Goal: Information Seeking & Learning: Learn about a topic

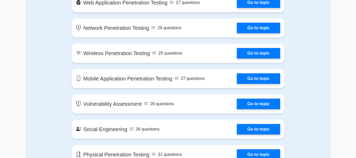
scroll to position [329, 0]
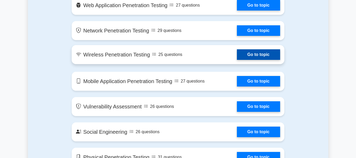
click at [251, 60] on link "Go to topic" at bounding box center [258, 54] width 43 height 11
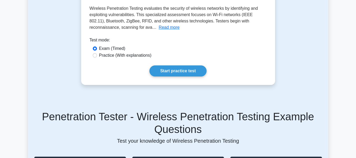
scroll to position [110, 0]
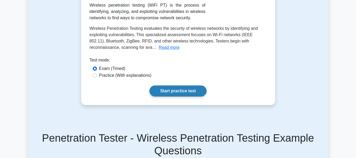
click at [165, 90] on link "Start practice test" at bounding box center [177, 90] width 57 height 11
click at [180, 96] on link "Start practice test" at bounding box center [177, 90] width 57 height 11
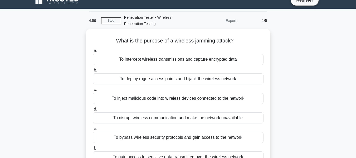
scroll to position [9, 0]
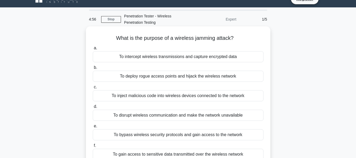
click at [156, 46] on label "a. To intercept wireless transmissions and capture encrypted data" at bounding box center [178, 53] width 171 height 17
click at [93, 46] on input "a. To intercept wireless transmissions and capture encrypted data" at bounding box center [93, 47] width 0 height 3
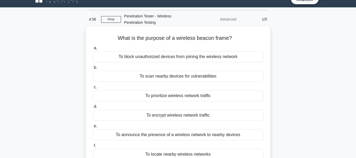
scroll to position [0, 0]
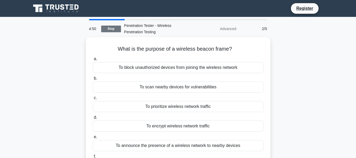
click at [117, 30] on link "Stop" at bounding box center [111, 29] width 20 height 7
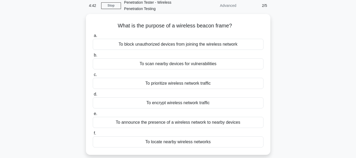
scroll to position [25, 0]
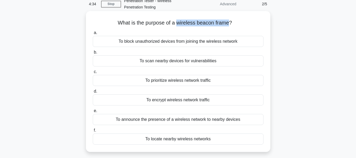
drag, startPoint x: 177, startPoint y: 22, endPoint x: 228, endPoint y: 24, distance: 51.4
click at [228, 24] on h5 "What is the purpose of a wireless beacon frame? .spinner_0XTQ{transform-origin:…" at bounding box center [178, 23] width 172 height 7
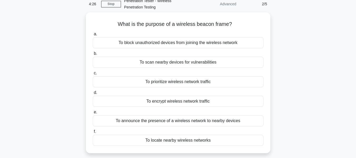
click at [298, 68] on div "What is the purpose of a wireless beacon frame? .spinner_0XTQ{transform-origin:…" at bounding box center [178, 85] width 300 height 147
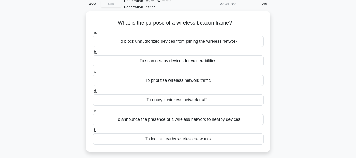
click at [219, 118] on div "To announce the presence of a wireless network to nearby devices" at bounding box center [178, 119] width 171 height 11
click at [93, 113] on input "e. To announce the presence of a wireless network to nearby devices" at bounding box center [93, 110] width 0 height 3
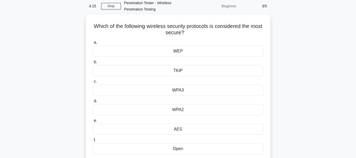
scroll to position [25, 0]
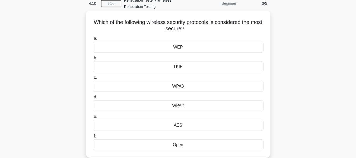
drag, startPoint x: 154, startPoint y: 21, endPoint x: 196, endPoint y: 29, distance: 42.4
click at [196, 29] on h5 "Which of the following wireless security protocols is considered the most secur…" at bounding box center [178, 25] width 172 height 13
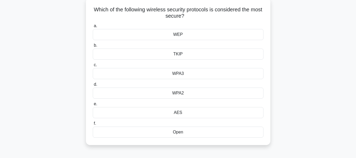
scroll to position [47, 0]
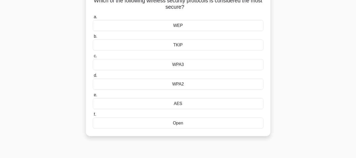
click at [177, 64] on div "WPA3" at bounding box center [178, 64] width 171 height 11
click at [93, 58] on input "c. WPA3" at bounding box center [93, 55] width 0 height 3
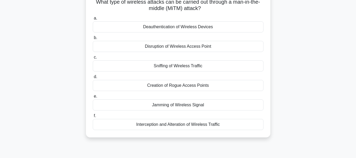
scroll to position [0, 0]
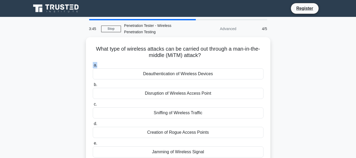
drag, startPoint x: 348, startPoint y: 59, endPoint x: 351, endPoint y: 64, distance: 6.0
click at [351, 64] on main "3:45 Stop Penetration Tester - Wireless Penetration Testing Advanced 4/5 What t…" at bounding box center [178, 151] width 356 height 268
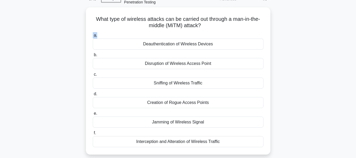
scroll to position [30, 0]
